Goal: Communication & Community: Share content

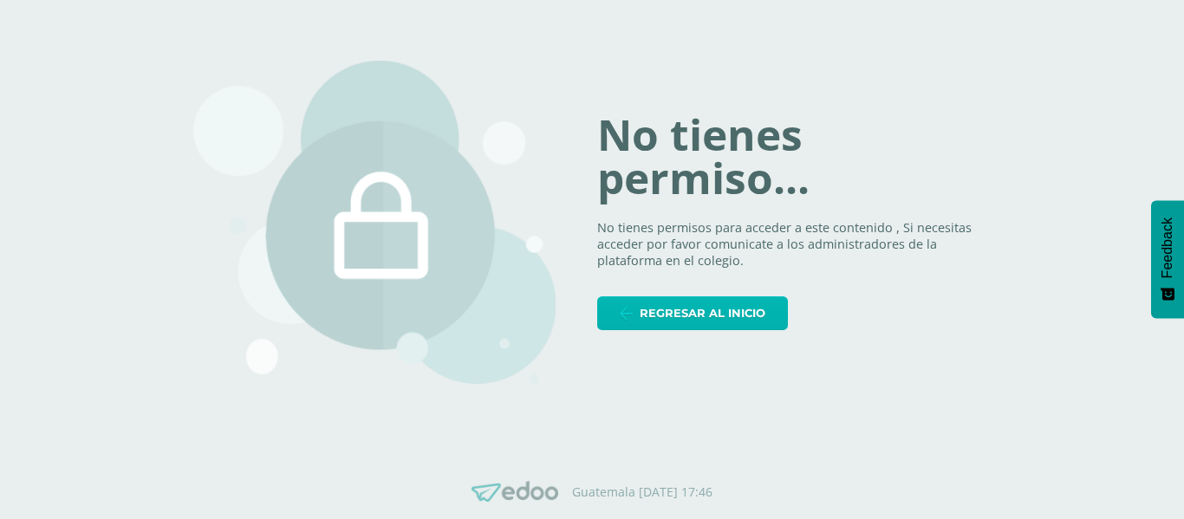
click at [667, 305] on span "Regresar al inicio" at bounding box center [703, 313] width 126 height 32
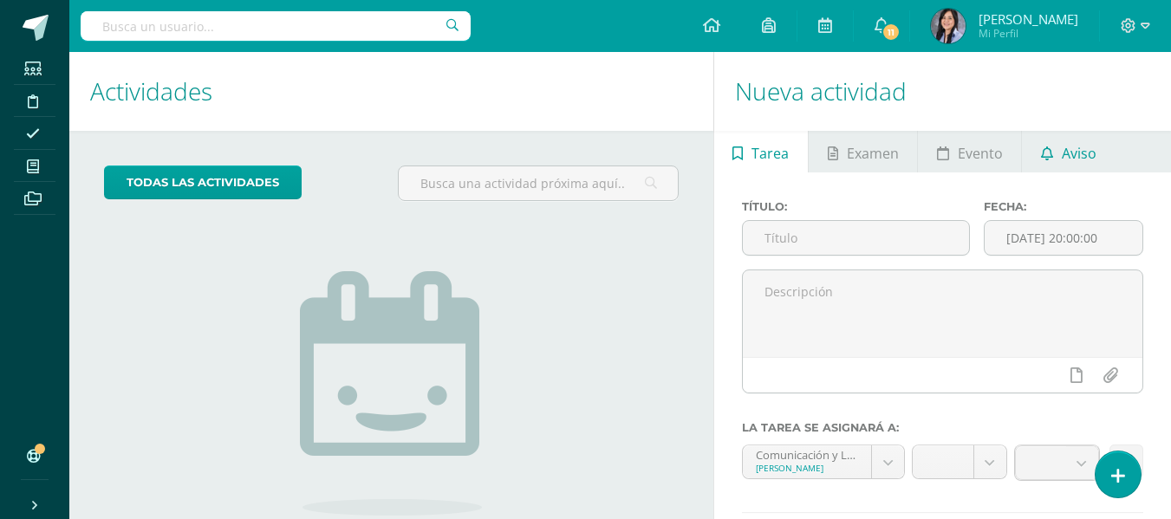
click at [1054, 146] on link "Aviso" at bounding box center [1068, 152] width 93 height 42
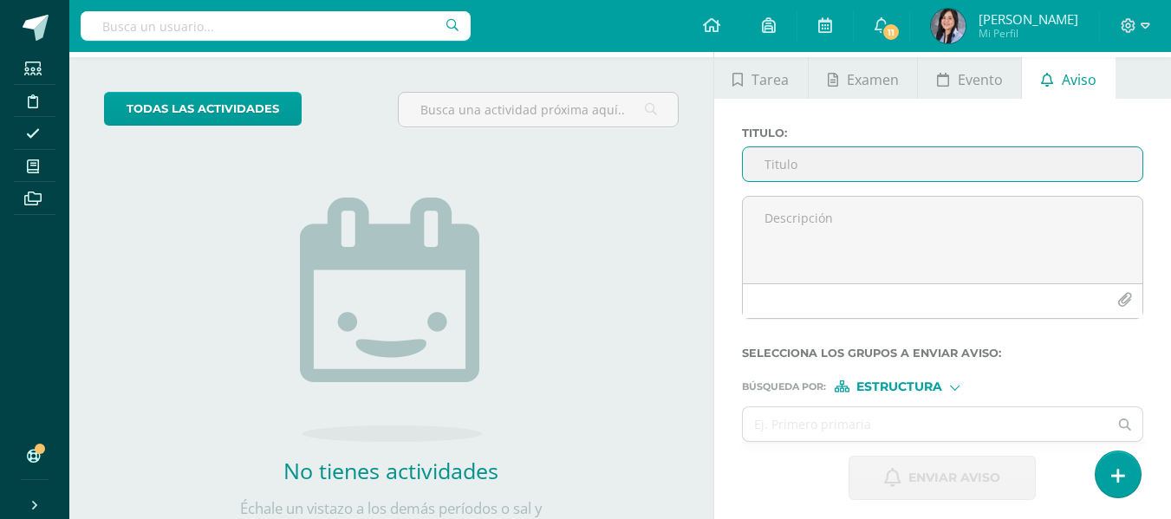
scroll to position [51, 0]
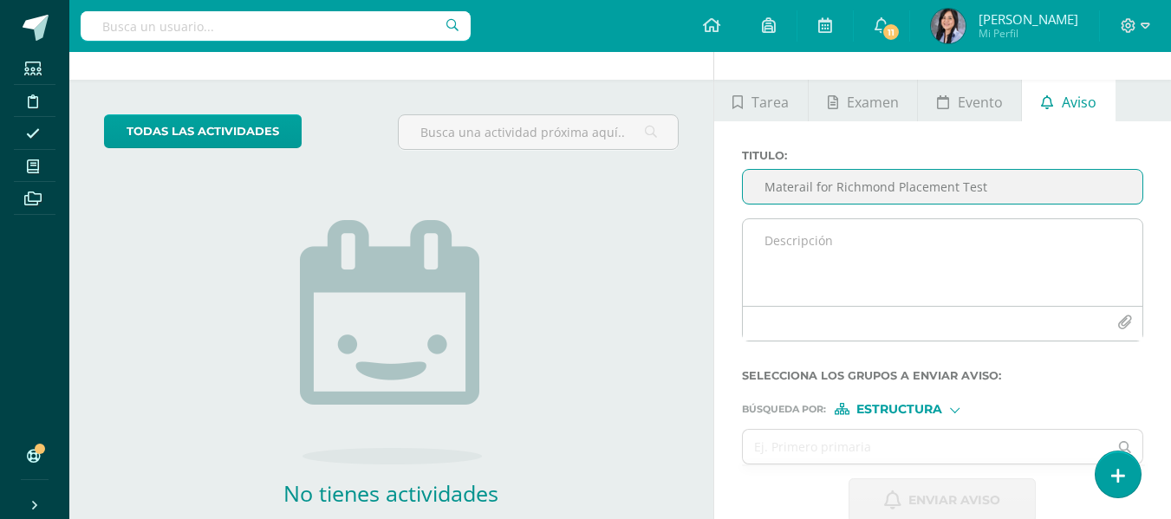
type input "Materail for Richmond Placement Test"
click at [844, 237] on textarea at bounding box center [943, 262] width 400 height 87
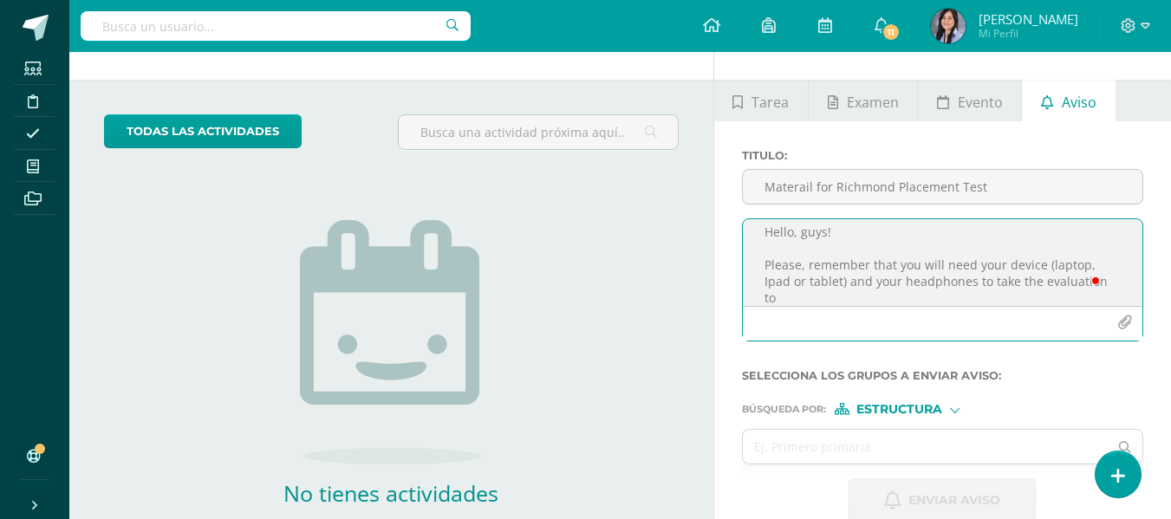
scroll to position [9, 0]
click at [790, 284] on textarea "Hello, guys! Please, remember that you will need your device (laptop, Ipad or t…" at bounding box center [943, 262] width 400 height 87
click at [1005, 283] on textarea "Hello, guys! Please, remember that you will need your device (laptop, Ipad, or …" at bounding box center [943, 262] width 400 height 87
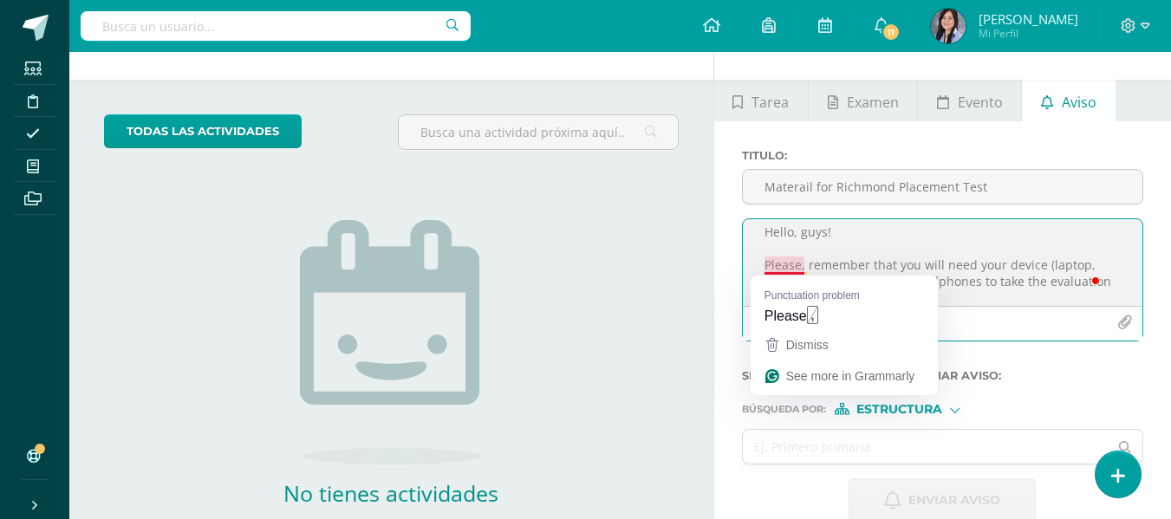
click at [792, 261] on textarea "Hello, guys! Please, remember that you will need your device (laptop, Ipad, or …" at bounding box center [943, 262] width 400 height 87
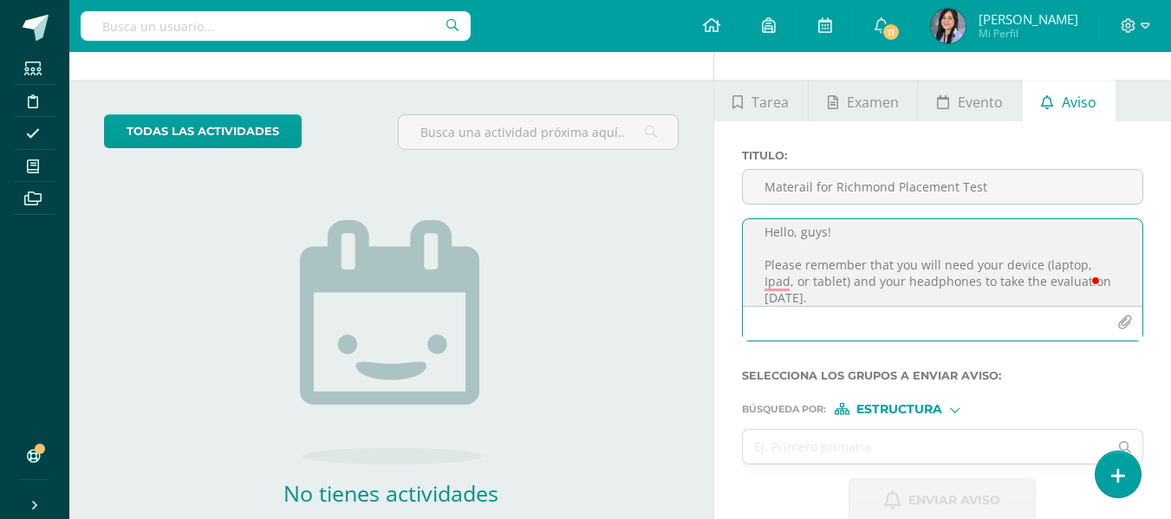
click at [857, 298] on textarea "Hello, guys! Please remember that you will need your device (laptop, Ipad, or t…" at bounding box center [943, 262] width 400 height 87
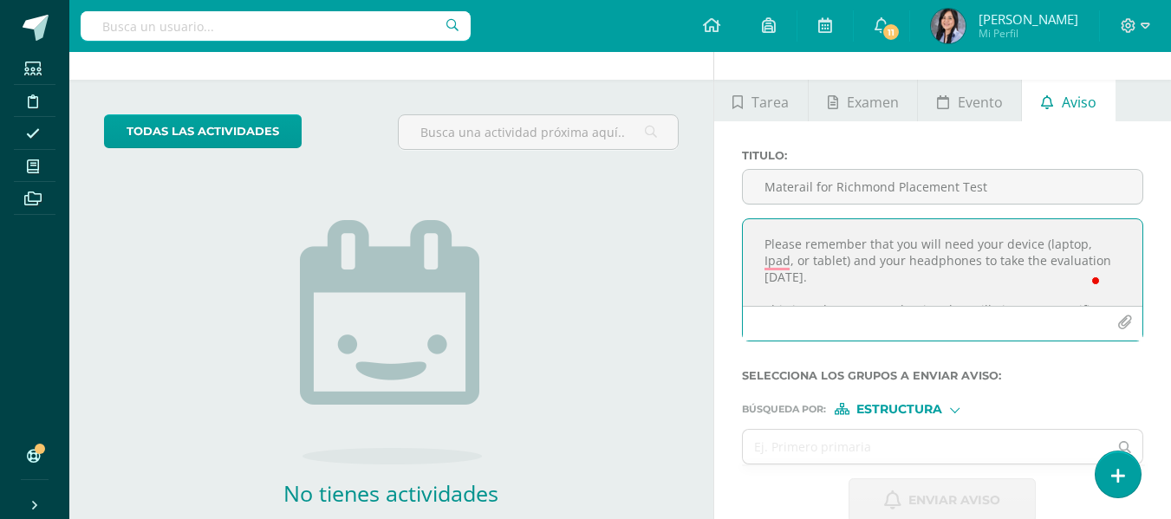
scroll to position [13, 0]
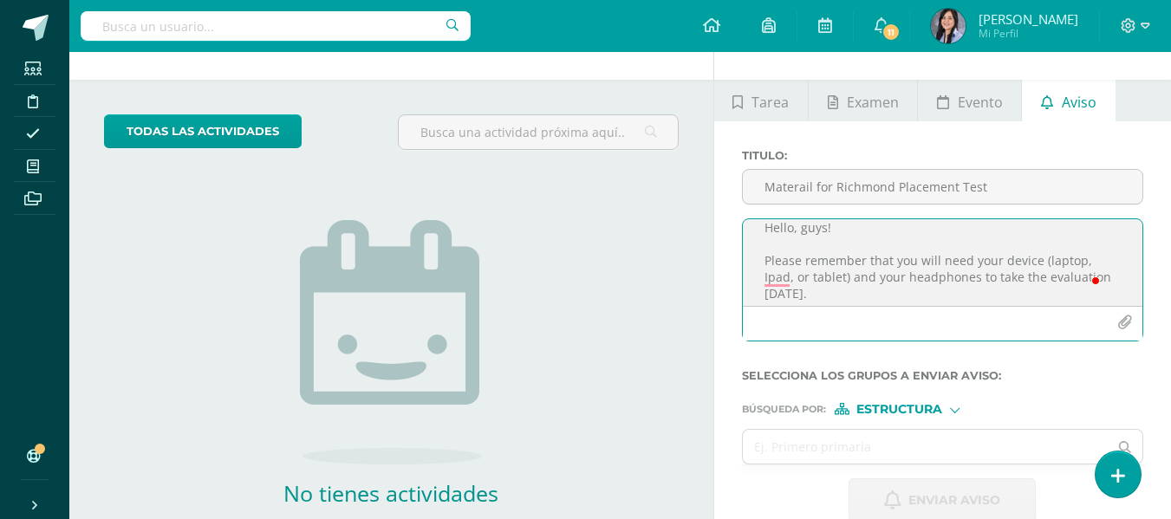
click at [820, 273] on textarea "Hello, guys! Please remember that you will need your device (laptop, Ipad, or t…" at bounding box center [943, 262] width 400 height 87
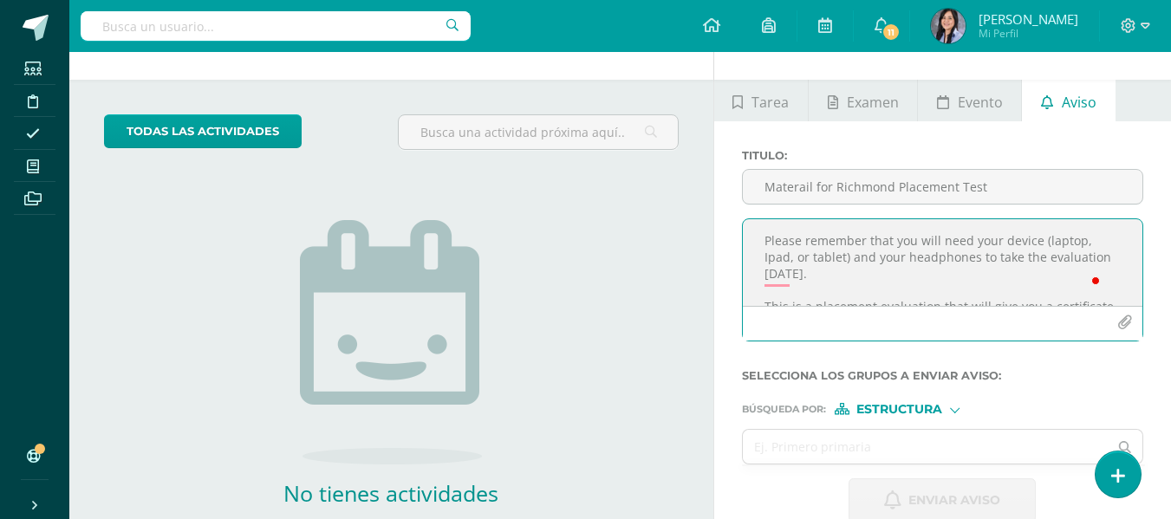
scroll to position [0, 0]
drag, startPoint x: 758, startPoint y: 229, endPoint x: 874, endPoint y: 340, distance: 160.7
click at [874, 340] on div "Hello, guys! Please remember that you will need your device (laptop, Ipad, or t…" at bounding box center [942, 279] width 401 height 123
type textarea "Hello, guys! Please remember that you will need your device (laptop, Ipad, or t…"
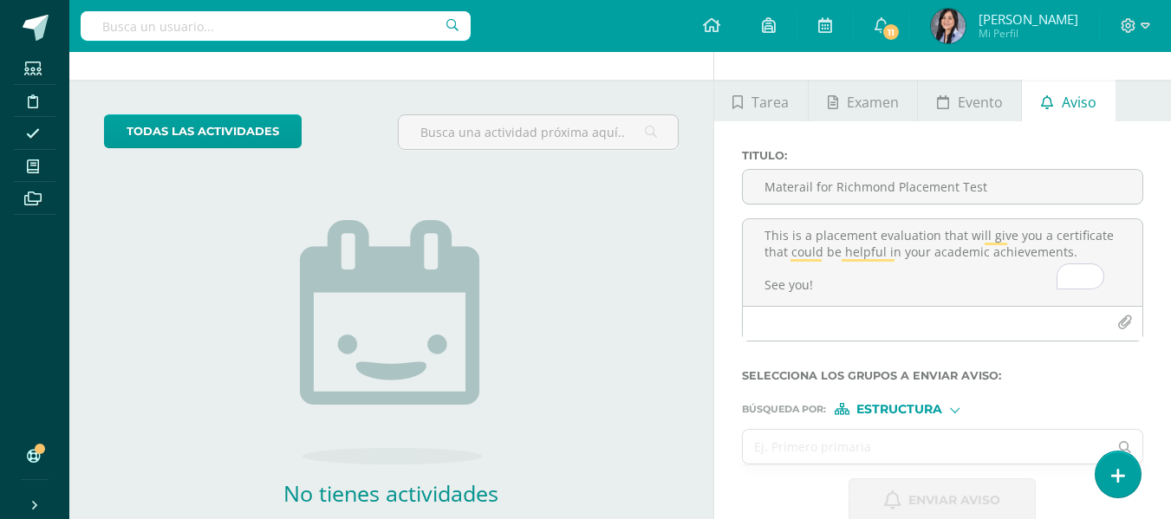
click at [833, 443] on input "text" at bounding box center [926, 447] width 366 height 34
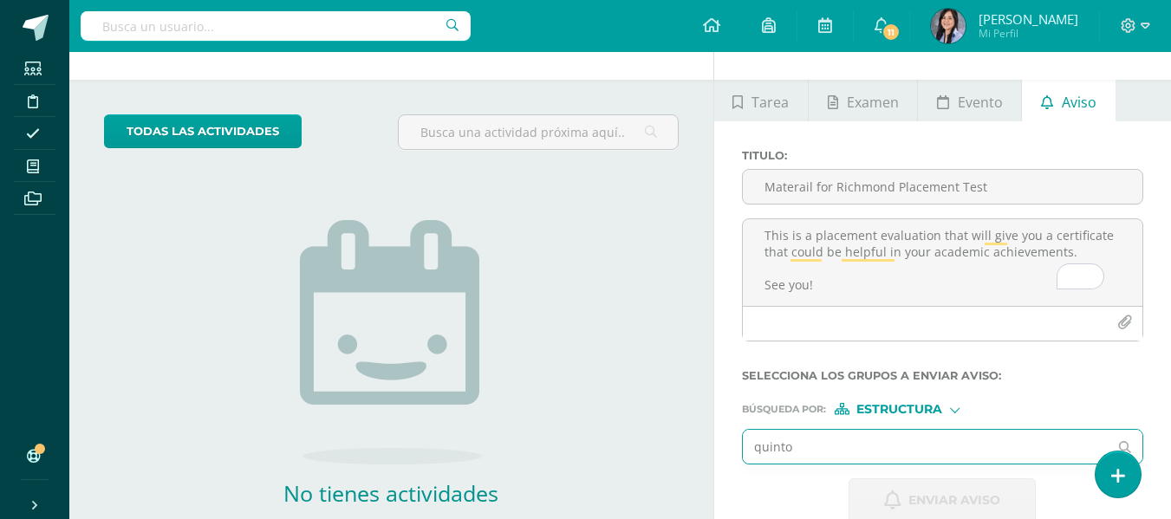
type input "quinto"
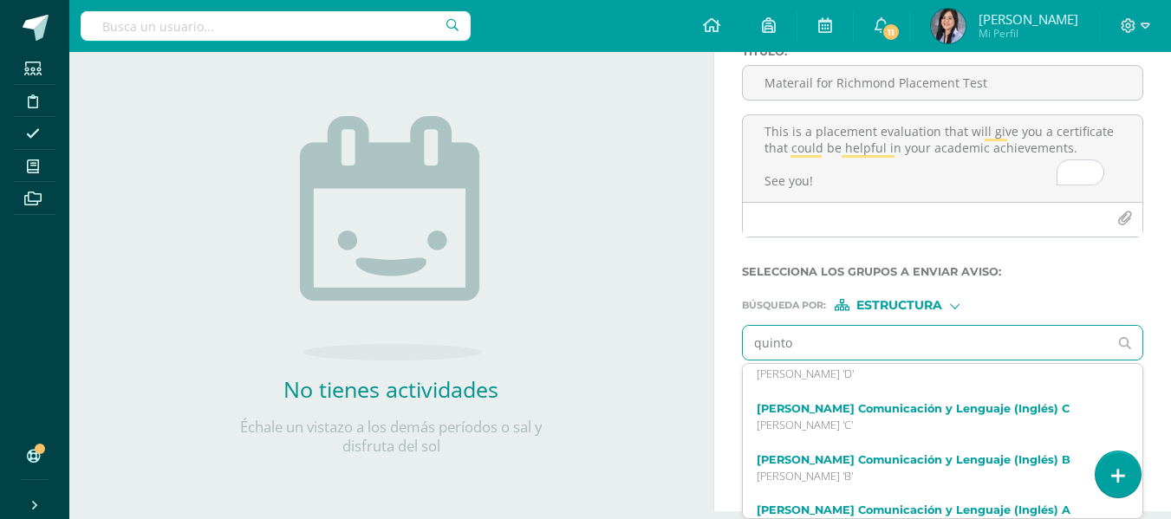
scroll to position [151, 0]
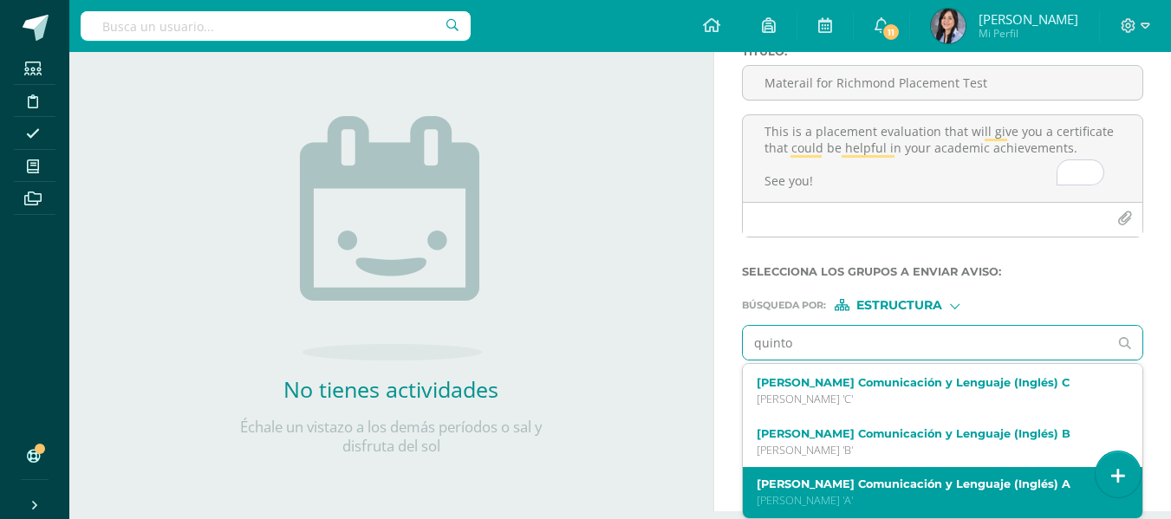
click at [918, 484] on label "Quinto Bachillerato Comunicación y Lenguaje (Inglés) A" at bounding box center [935, 484] width 357 height 13
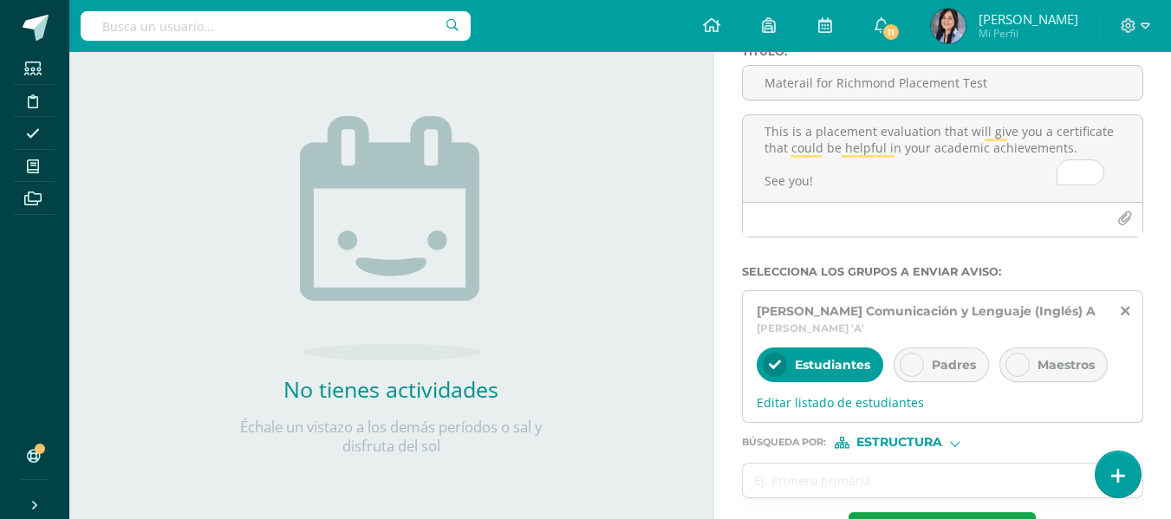
scroll to position [0, 0]
click at [933, 494] on input "text" at bounding box center [926, 481] width 366 height 34
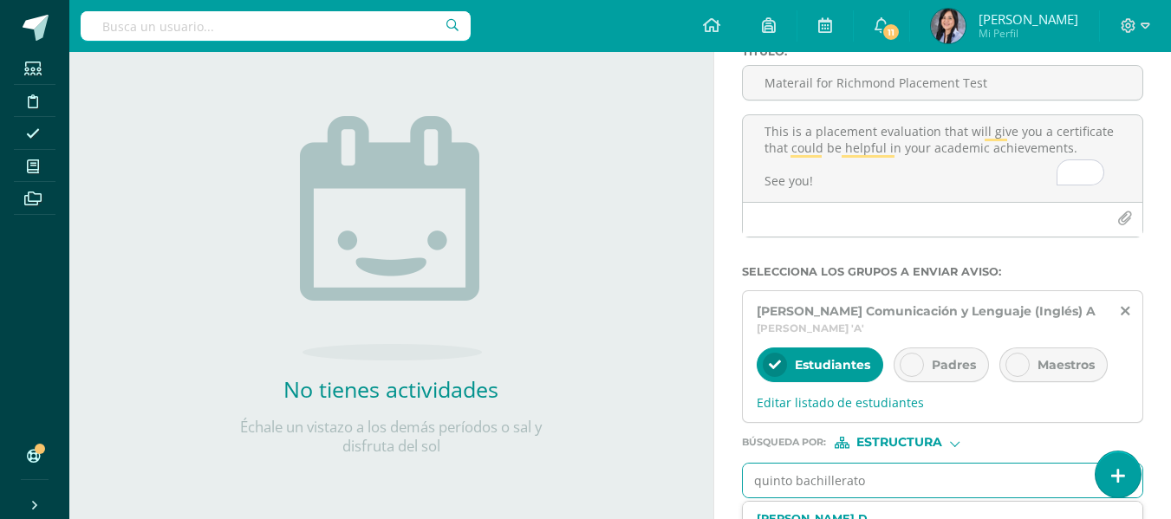
type input "quinto bachillerato"
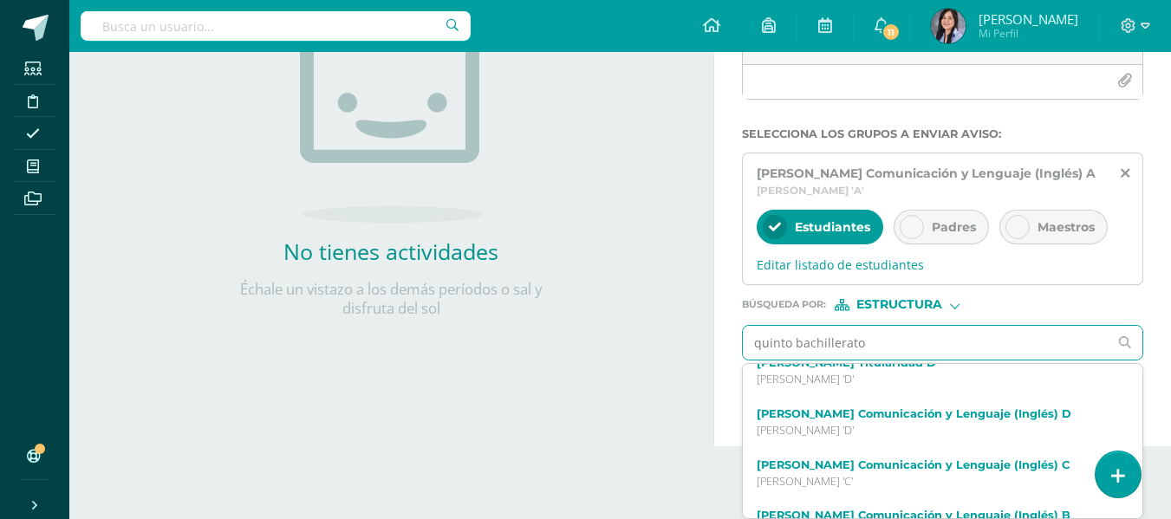
scroll to position [150, 0]
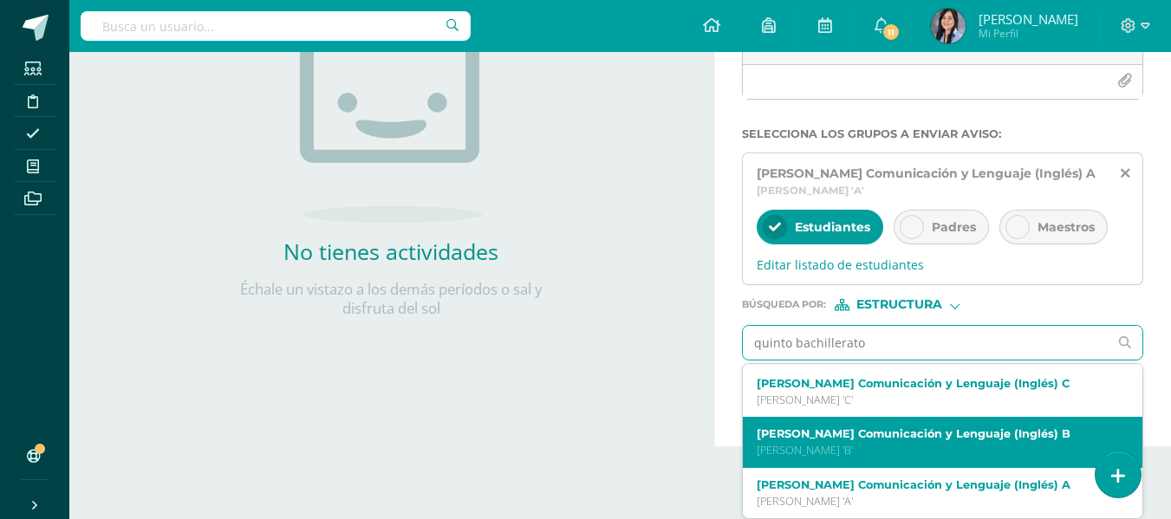
click at [987, 443] on p "Quinto Bachillerato 'B'" at bounding box center [935, 450] width 357 height 15
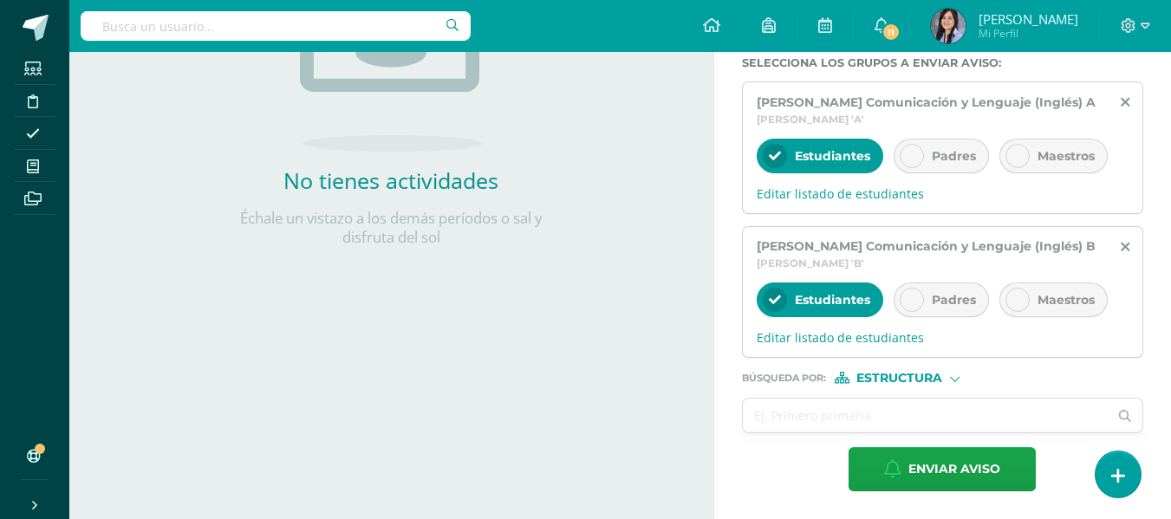
scroll to position [394, 0]
click at [944, 420] on input "text" at bounding box center [926, 416] width 366 height 34
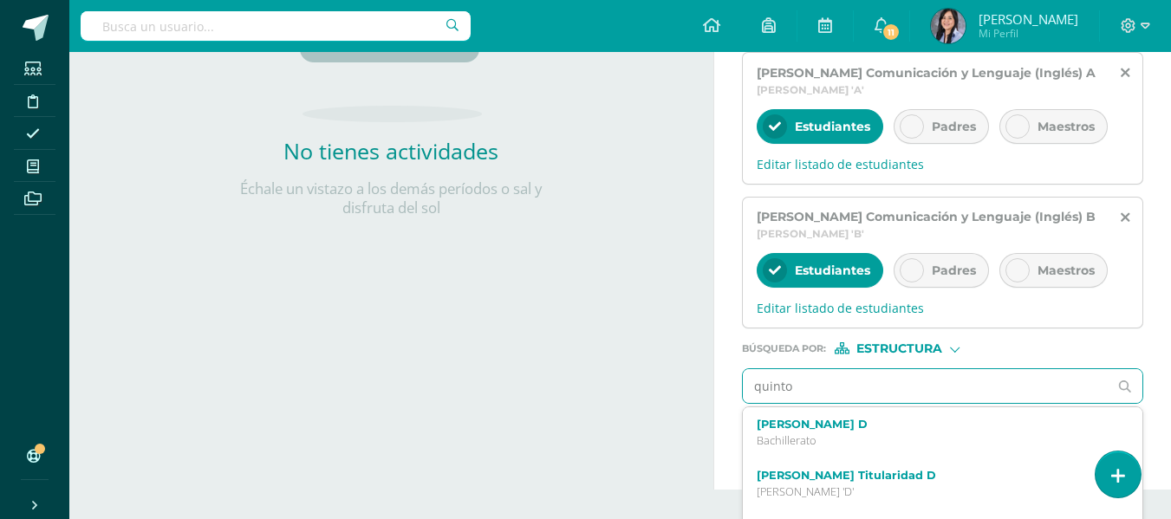
type input "quinto"
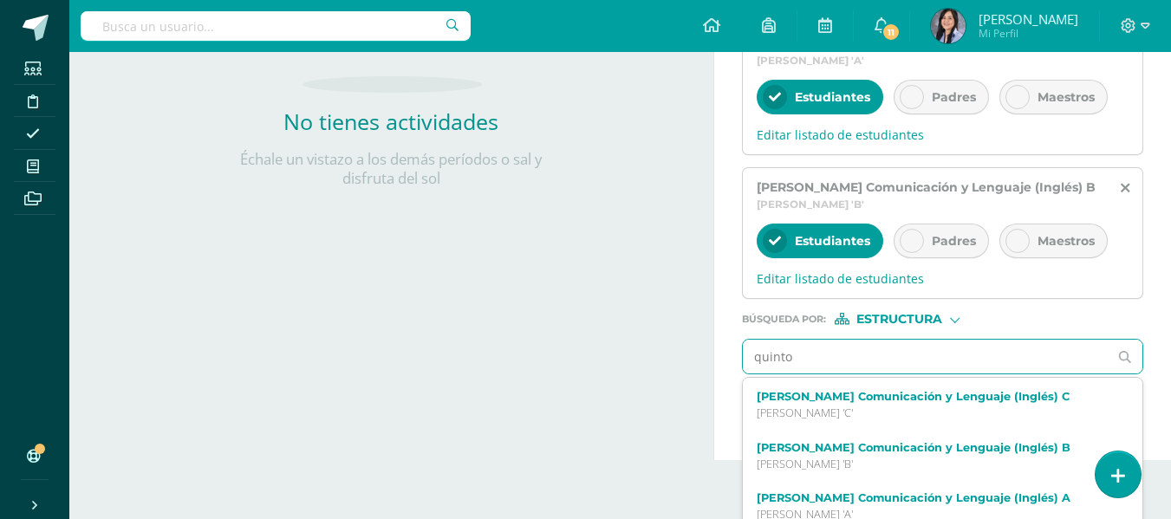
scroll to position [426, 0]
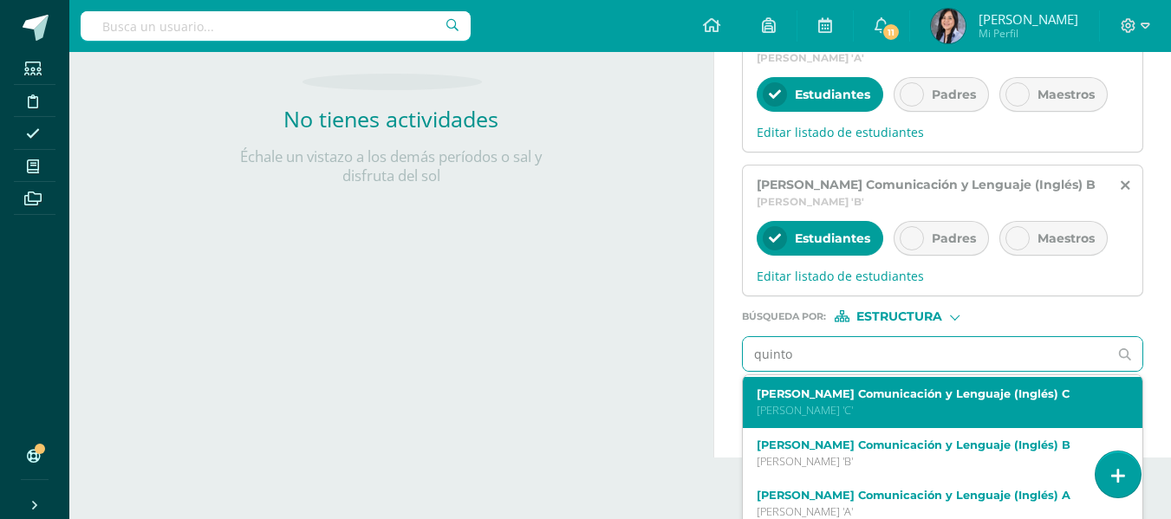
click at [928, 418] on p "Quinto Bachillerato 'C'" at bounding box center [935, 410] width 357 height 15
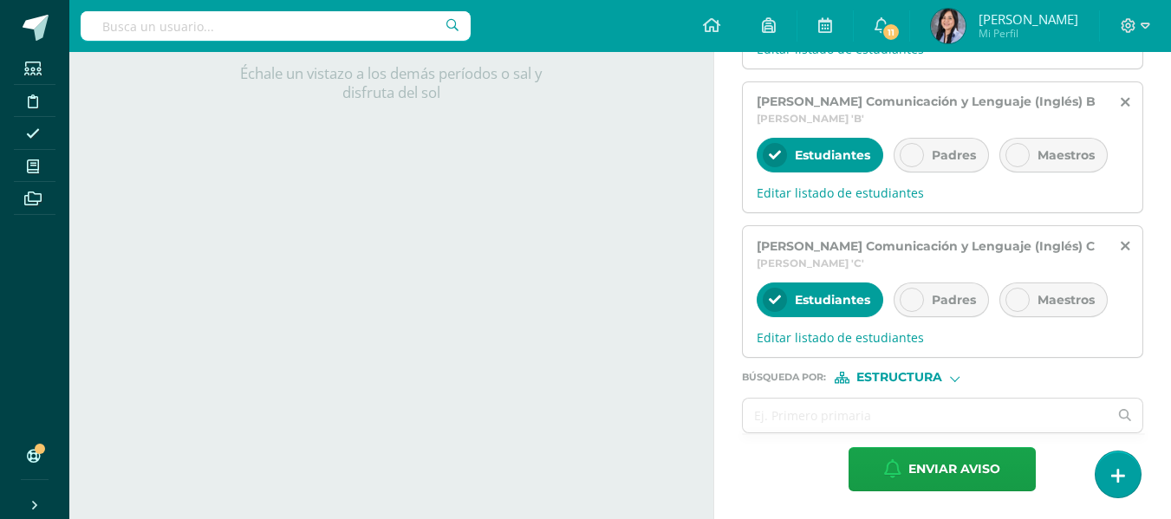
scroll to position [553, 0]
click at [898, 407] on input "text" at bounding box center [926, 416] width 366 height 34
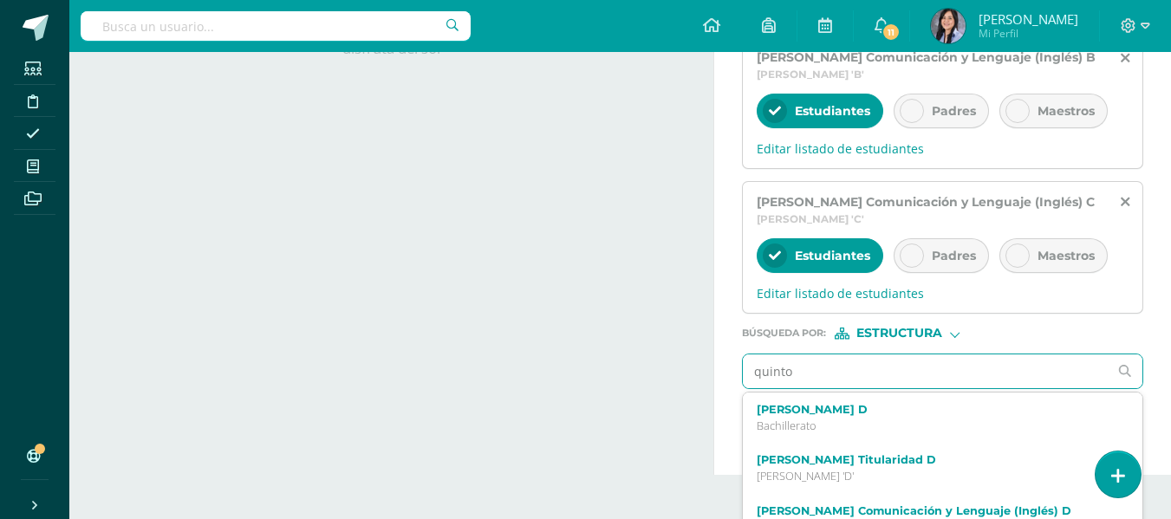
type input "quinto"
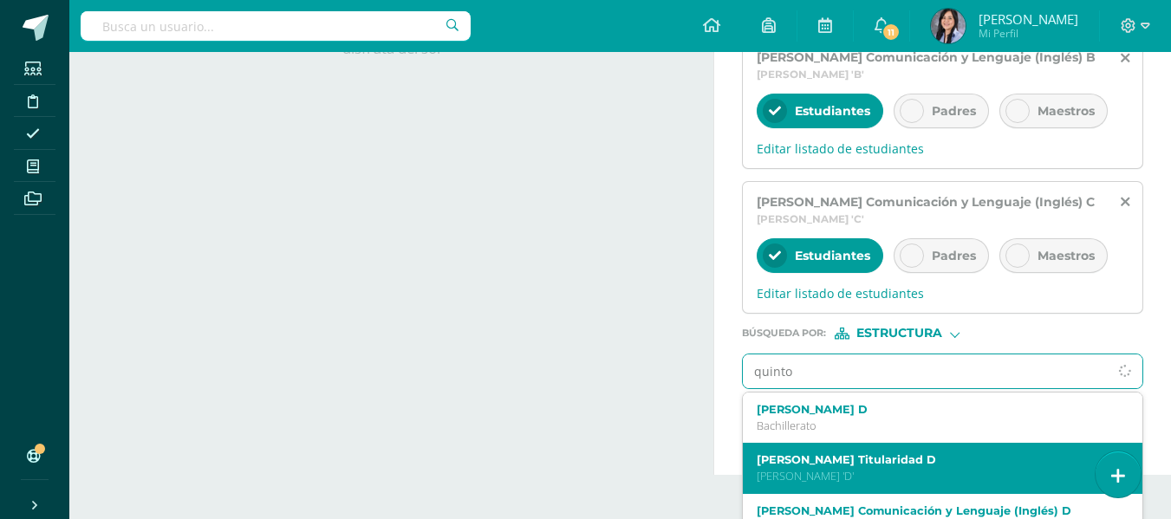
click at [929, 466] on label "Quinto Bachillerato Titularidad D" at bounding box center [935, 459] width 357 height 13
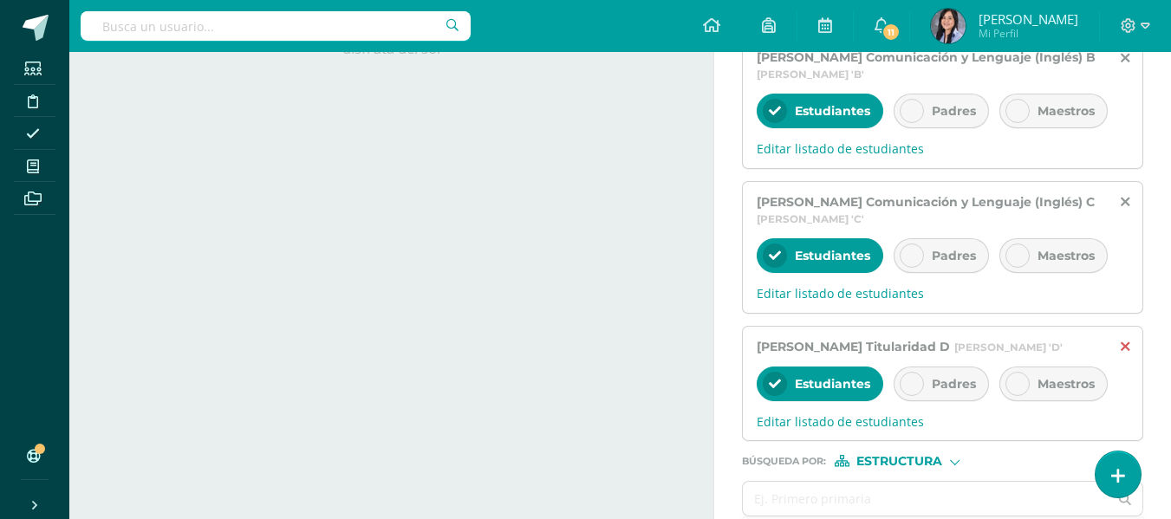
click at [1121, 355] on icon at bounding box center [1125, 347] width 9 height 15
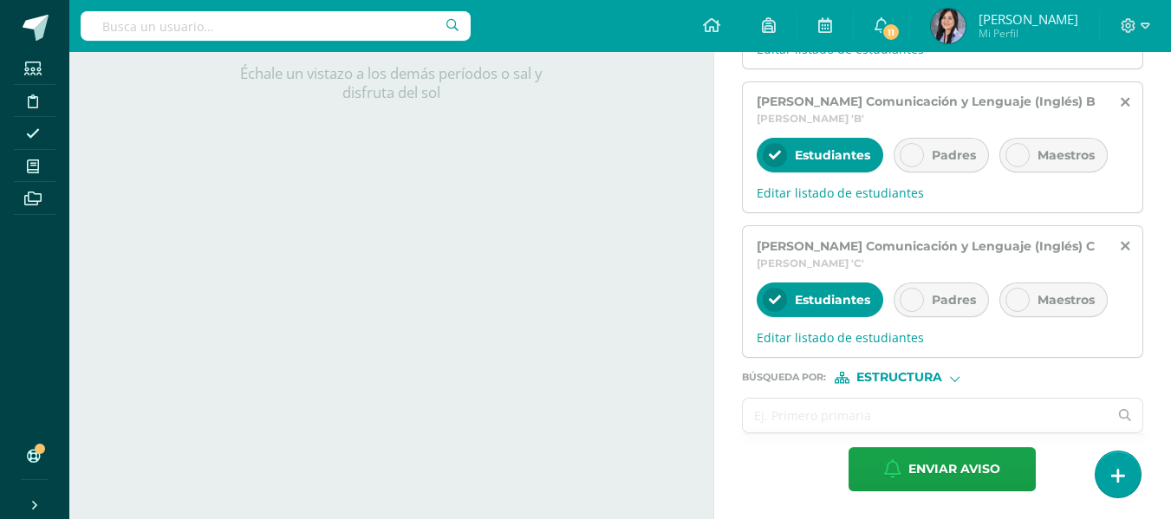
click at [942, 413] on input "text" at bounding box center [926, 416] width 366 height 34
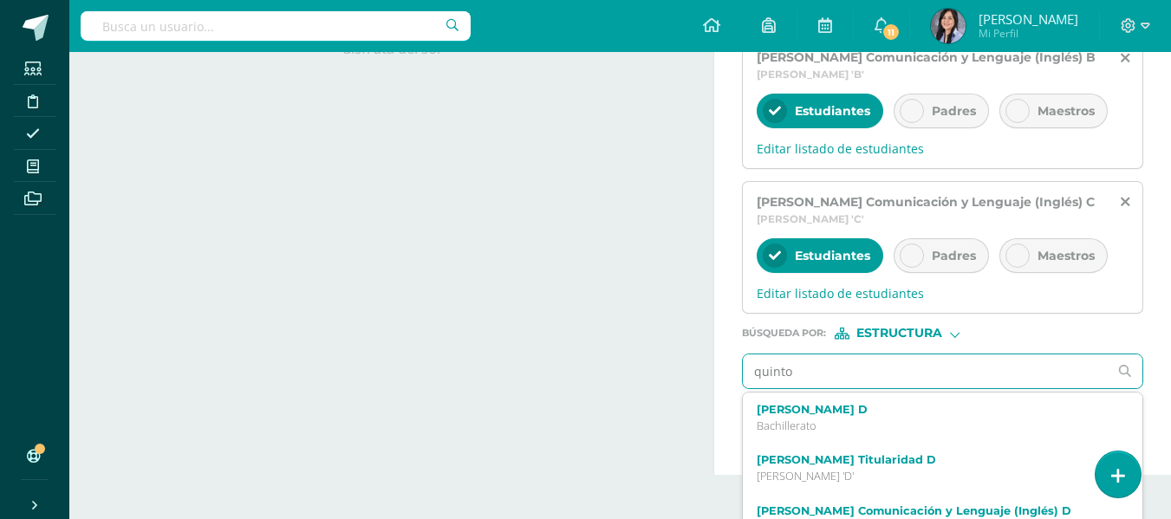
type input "quinto"
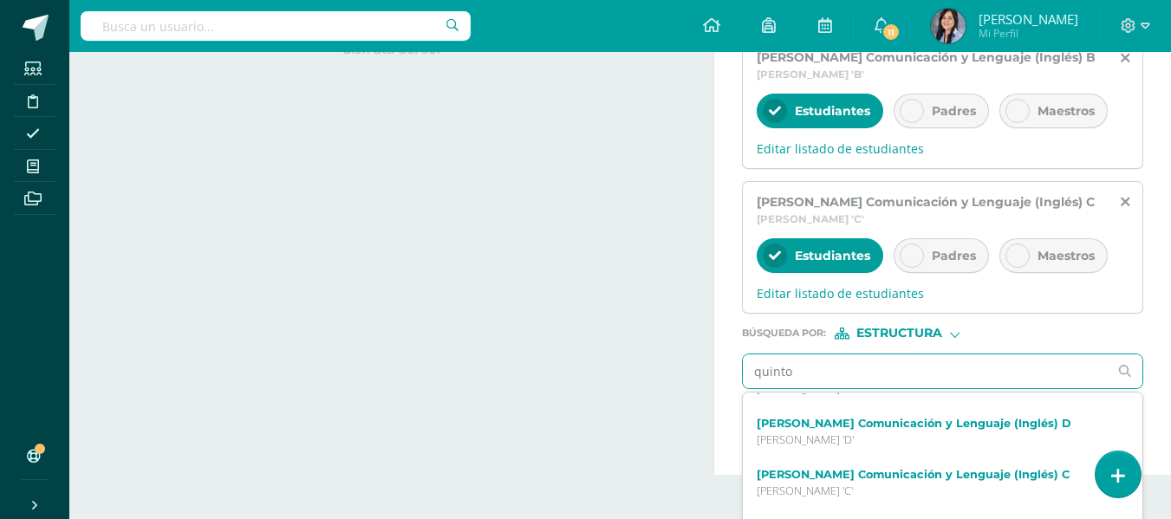
scroll to position [86, 0]
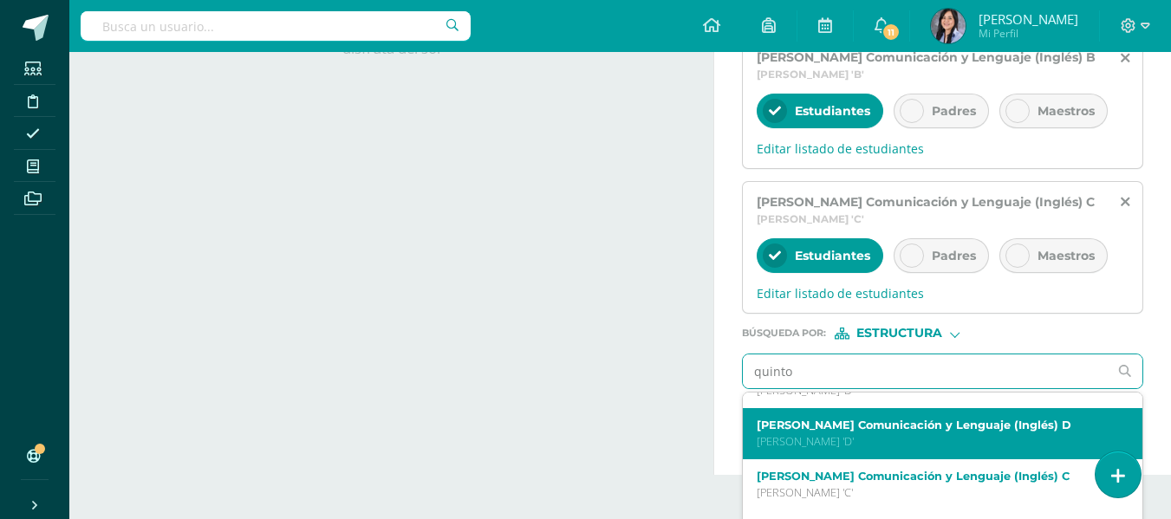
click at [950, 449] on div "Quinto Bachillerato Comunicación y Lenguaje (Inglés) D Quinto Bachillerato 'D'" at bounding box center [935, 434] width 357 height 30
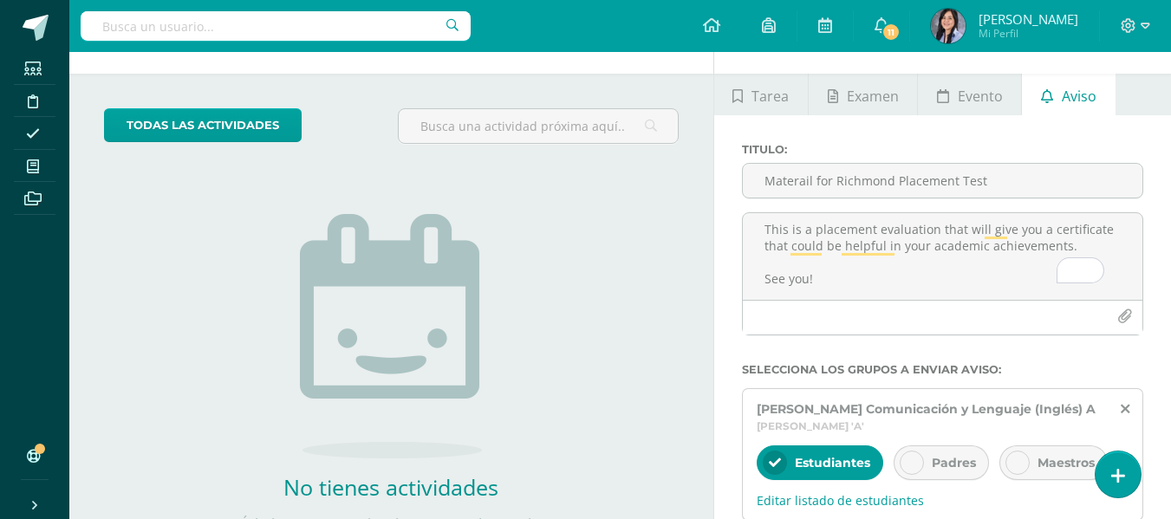
scroll to position [48, 0]
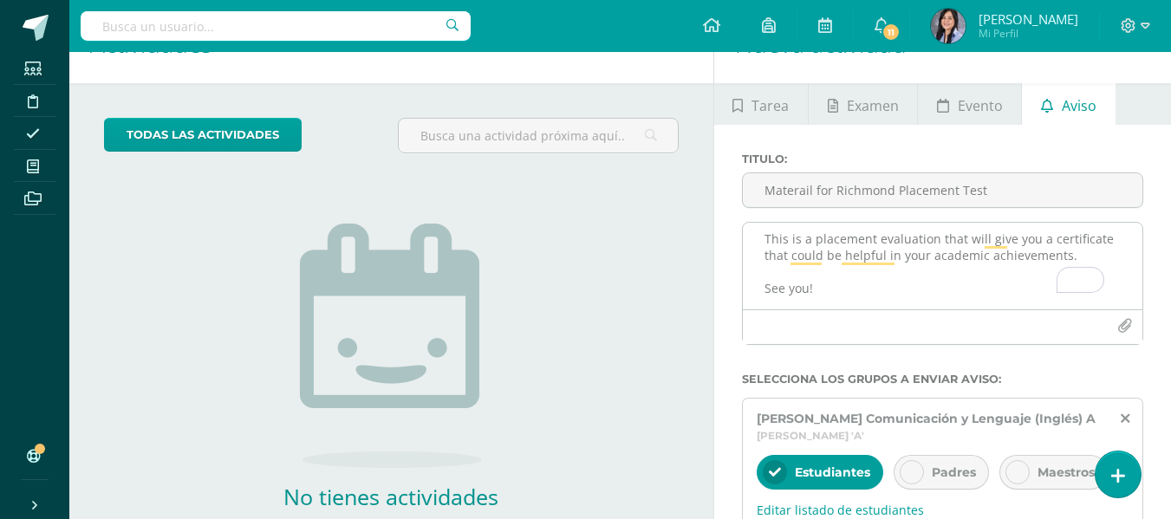
click at [923, 273] on textarea "Hello, guys! Please remember that you will need your device (laptop, Ipad, or t…" at bounding box center [943, 266] width 400 height 87
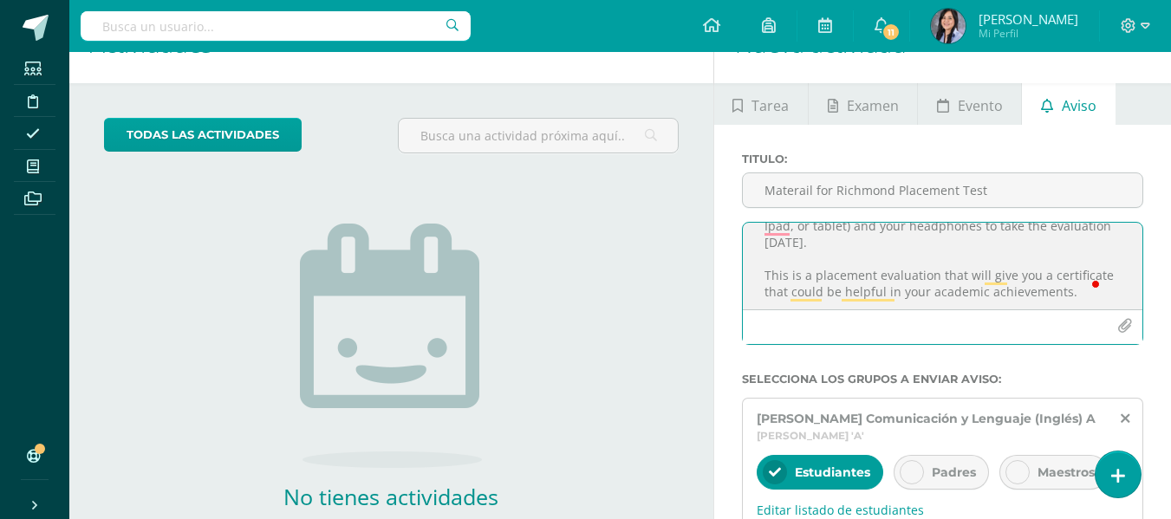
scroll to position [68, 0]
click at [933, 273] on textarea "Hello, guys! Please remember that you will need your device (laptop, Ipad, or t…" at bounding box center [943, 266] width 400 height 87
click at [916, 275] on textarea "Hello, guys! Please remember that you will need your device (laptop, Ipad, or t…" at bounding box center [943, 266] width 400 height 87
click at [967, 275] on textarea "Hello, guys! Please remember that you will need your device (laptop, Ipad, or t…" at bounding box center [943, 266] width 400 height 87
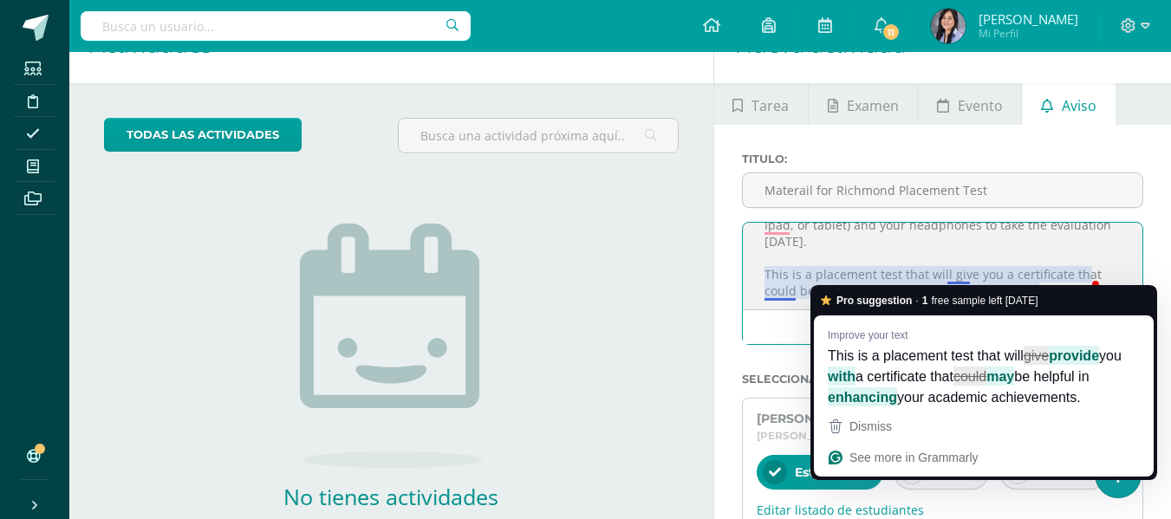
type textarea "Hello, guys! Please remember that you will need your device (laptop, Ipad, or t…"
click at [915, 380] on span "a certificate that" at bounding box center [905, 376] width 98 height 19
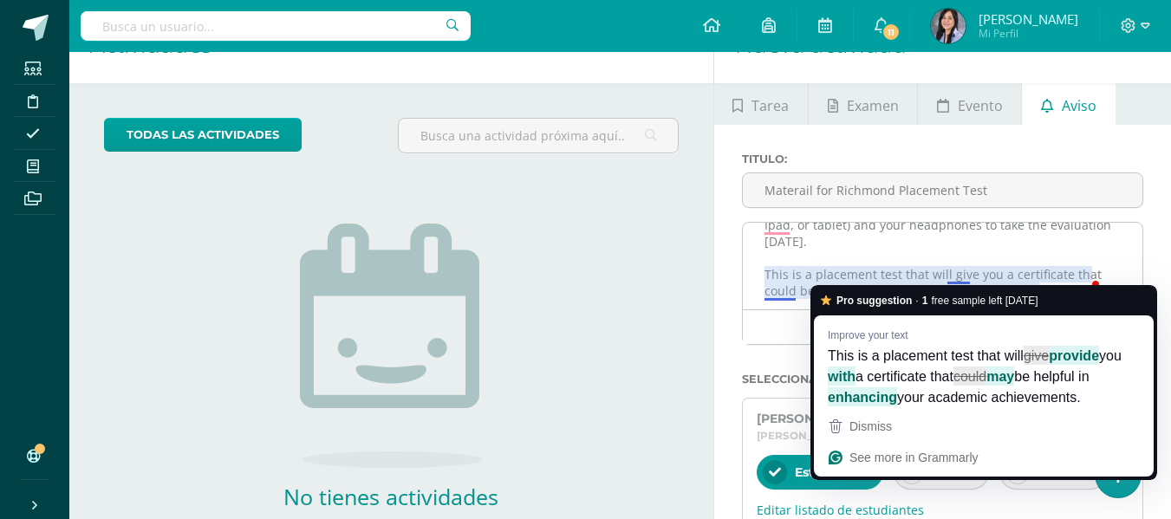
click at [1046, 401] on span "your academic achievements." at bounding box center [989, 397] width 184 height 19
click at [932, 395] on span "your academic achievements." at bounding box center [989, 397] width 184 height 19
click at [889, 359] on span "This is a placement test that will" at bounding box center [926, 355] width 196 height 19
click at [1014, 271] on textarea "Hello, guys! Please remember that you will need your device (laptop, Ipad, or t…" at bounding box center [943, 266] width 400 height 87
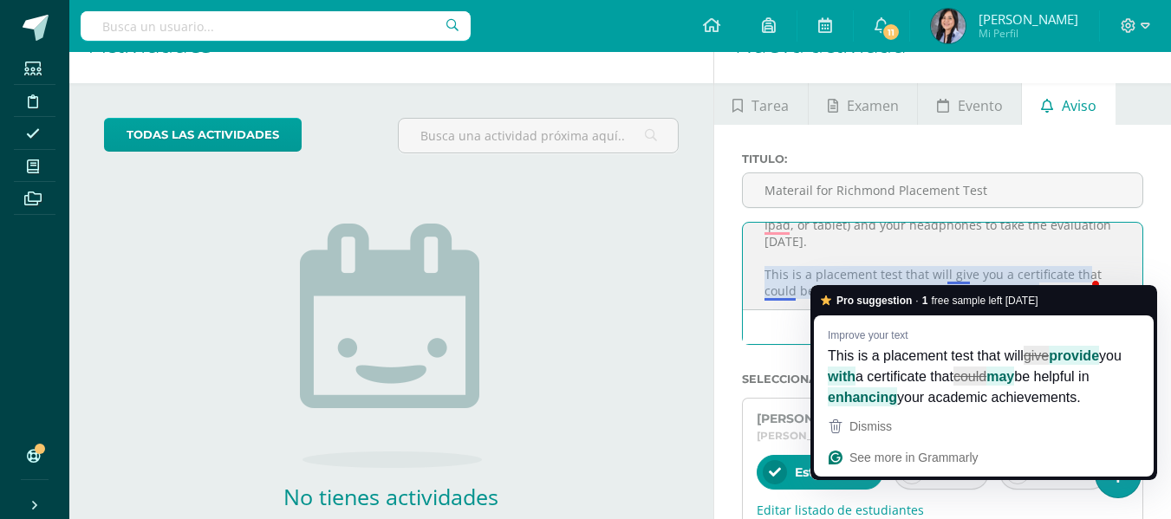
click at [944, 276] on textarea "Hello, guys! Please remember that you will need your device (laptop, Ipad, or t…" at bounding box center [943, 266] width 400 height 87
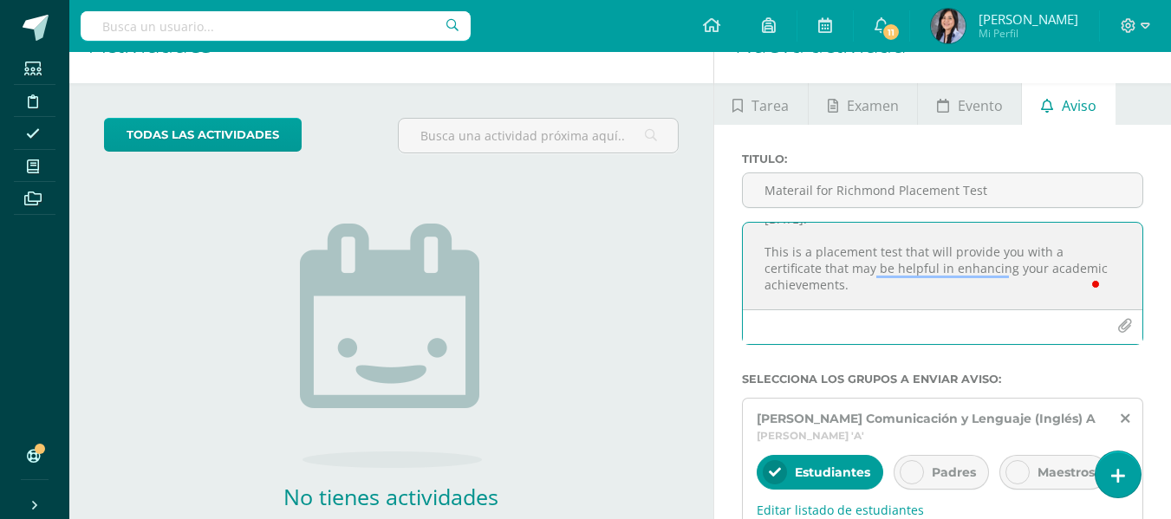
scroll to position [94, 0]
click at [955, 266] on textarea "Hello, guys! Please remember that you will need your device (laptop, Ipad, or t…" at bounding box center [943, 266] width 400 height 87
click at [893, 280] on textarea "Hello, guys! Please remember that you will need your device (laptop, Ipad, or t…" at bounding box center [943, 266] width 400 height 87
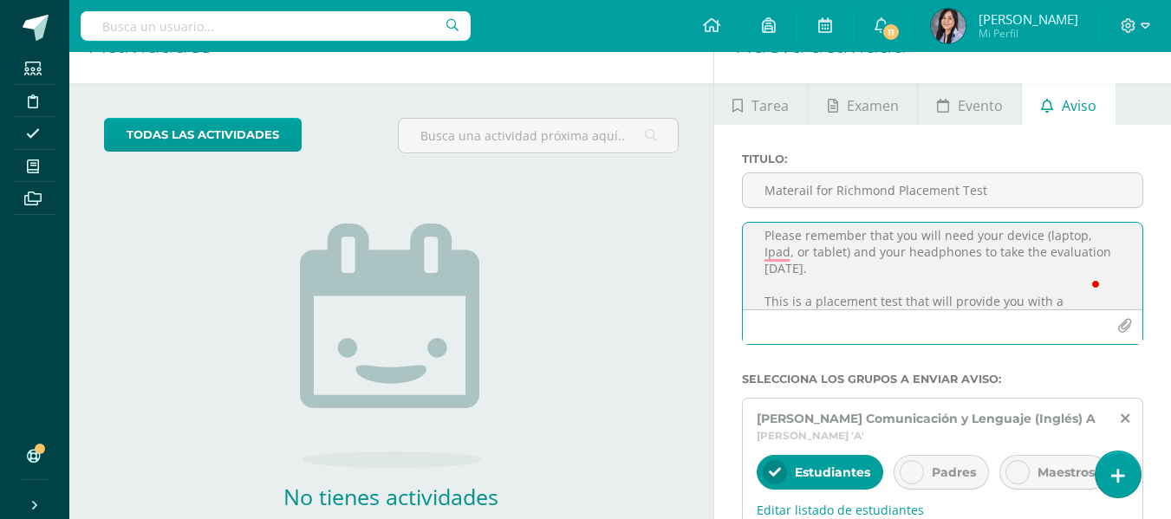
scroll to position [107, 0]
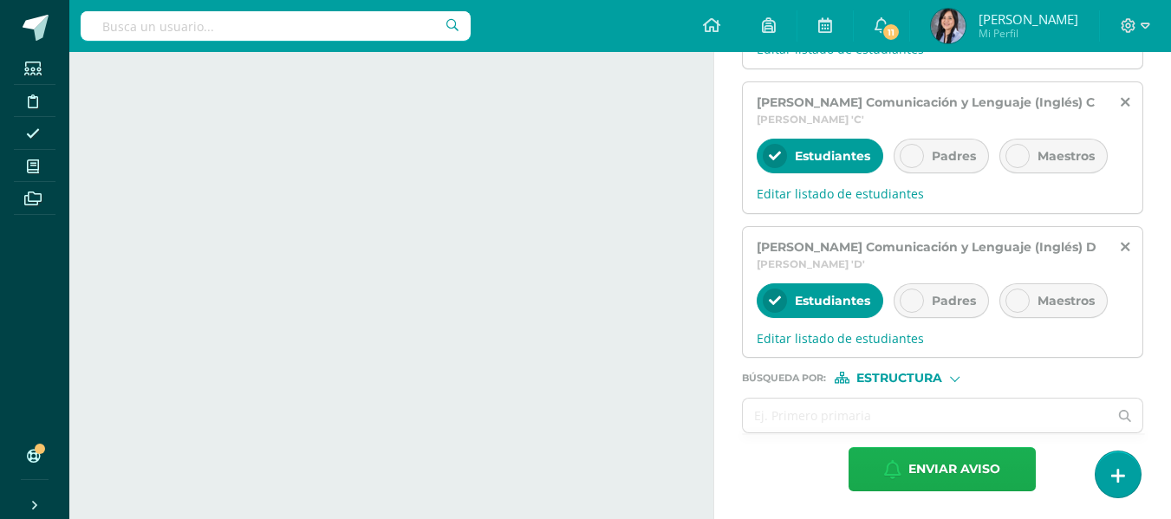
type textarea "Hello, guys! Please remember that you will need your device (laptop, Ipad, or t…"
click at [936, 466] on span "Enviar aviso" at bounding box center [955, 469] width 92 height 42
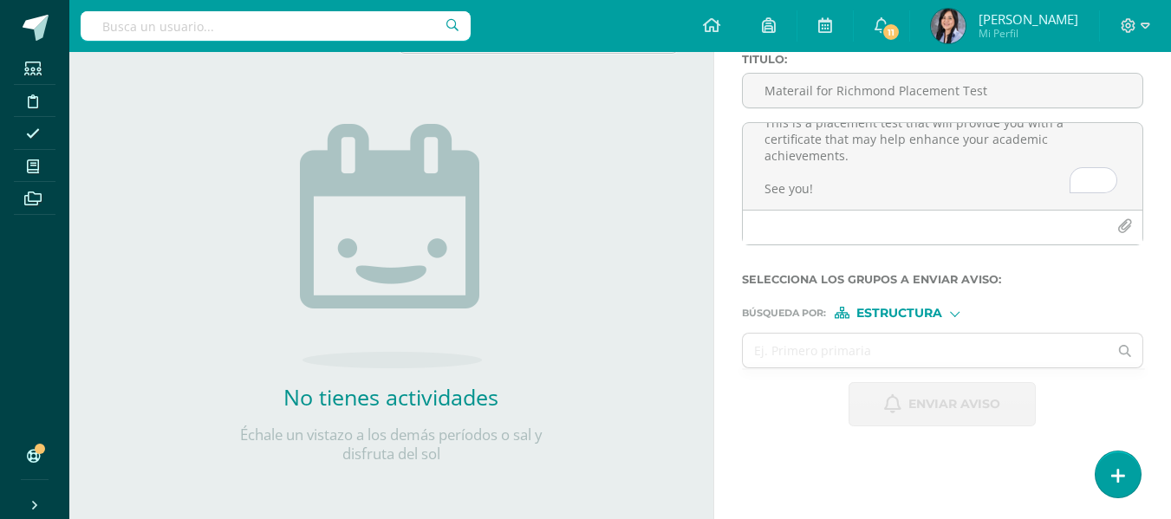
scroll to position [0, 0]
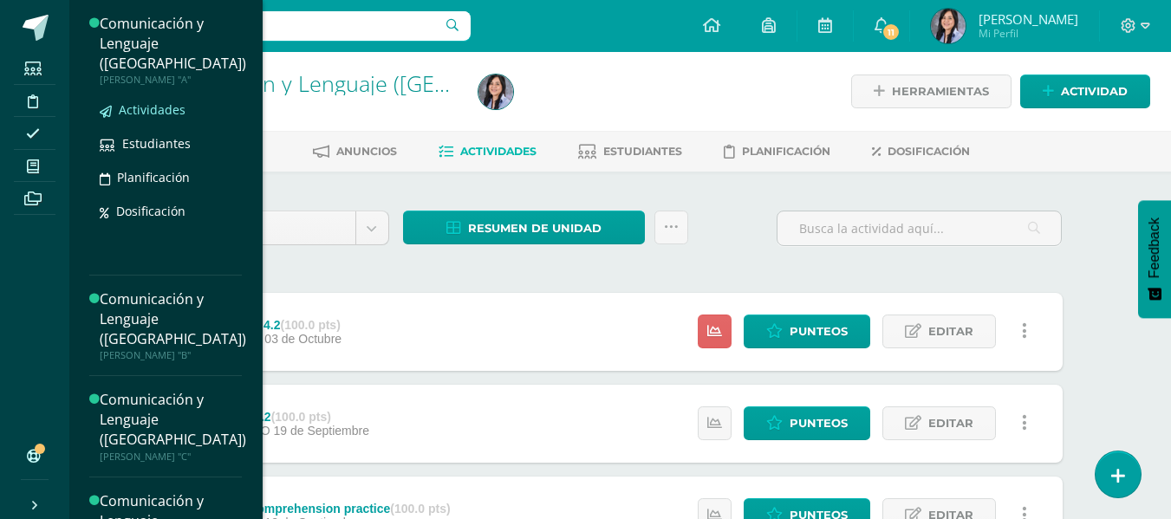
click at [177, 101] on span "Actividades" at bounding box center [152, 109] width 67 height 16
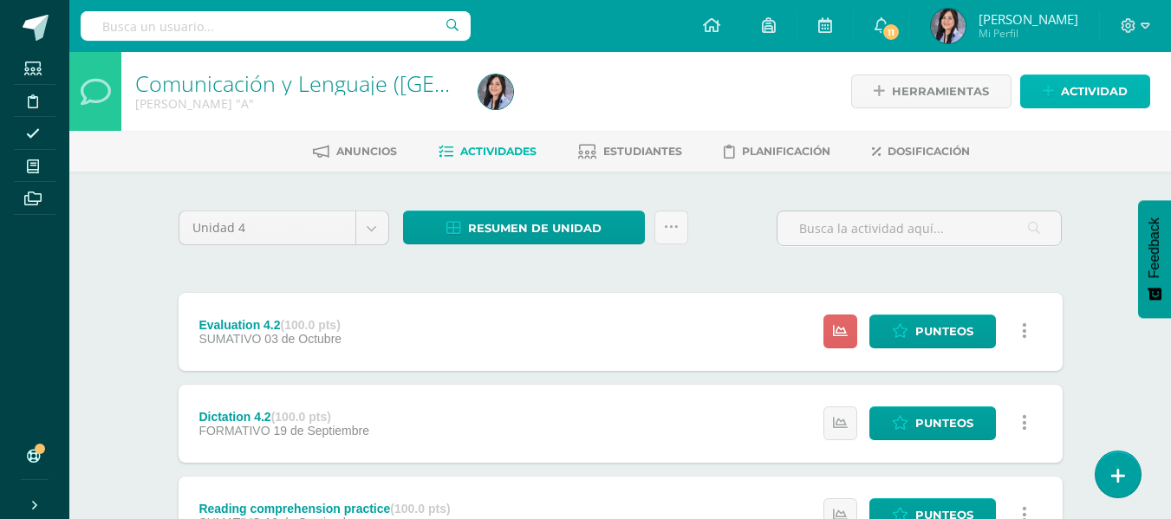
click at [1102, 91] on span "Actividad" at bounding box center [1094, 91] width 67 height 32
